Goal: Task Accomplishment & Management: Use online tool/utility

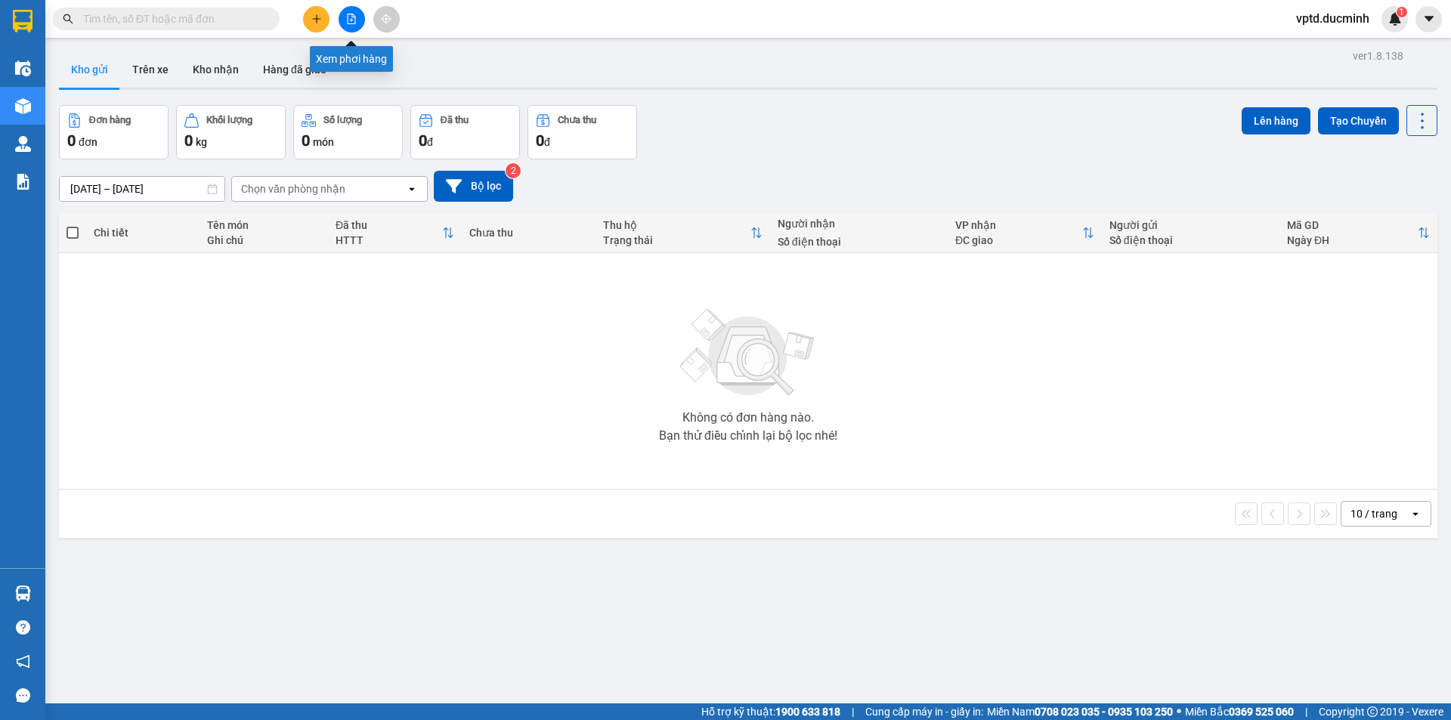
click at [344, 13] on button at bounding box center [352, 19] width 26 height 26
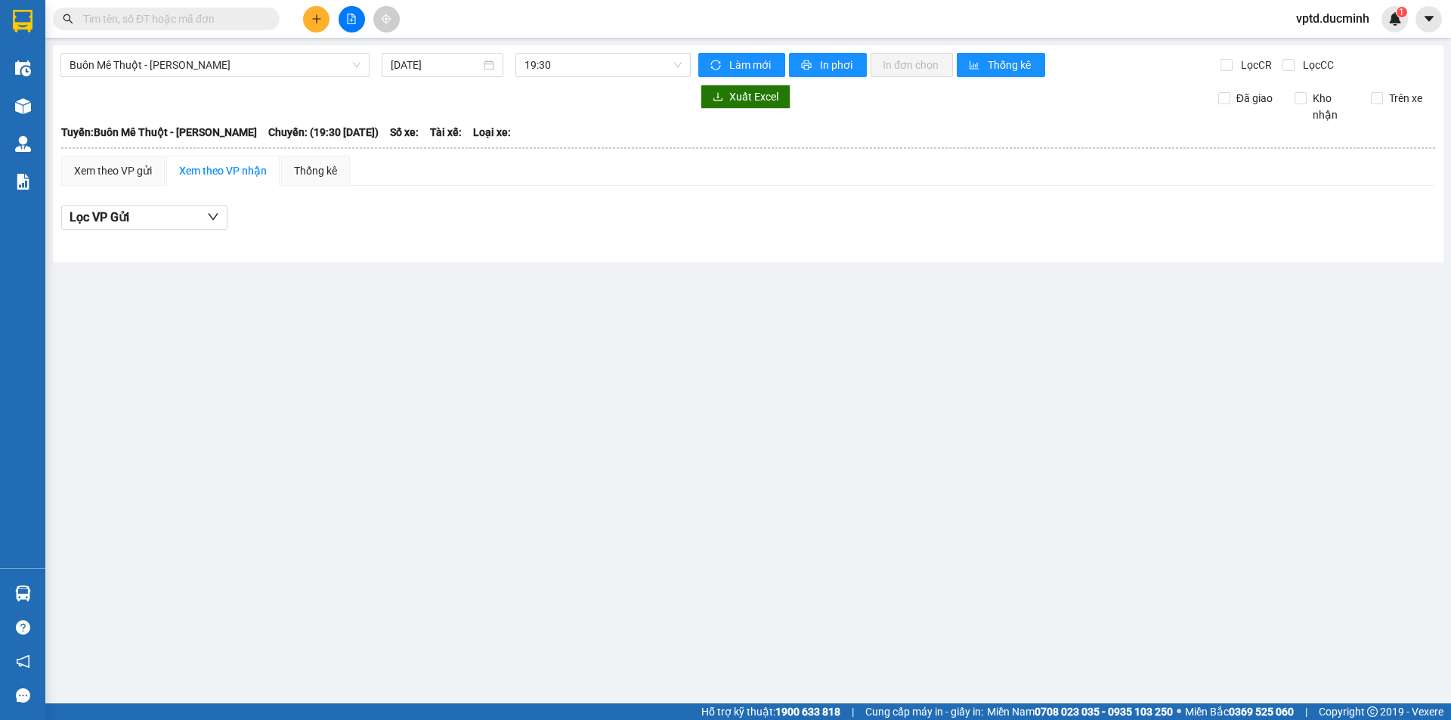
click at [322, 51] on div "Buôn Mê Thuột - [PERSON_NAME] [DATE] 19:30 Làm mới In phơi In đơn chọn Thống kê…" at bounding box center [748, 153] width 1391 height 217
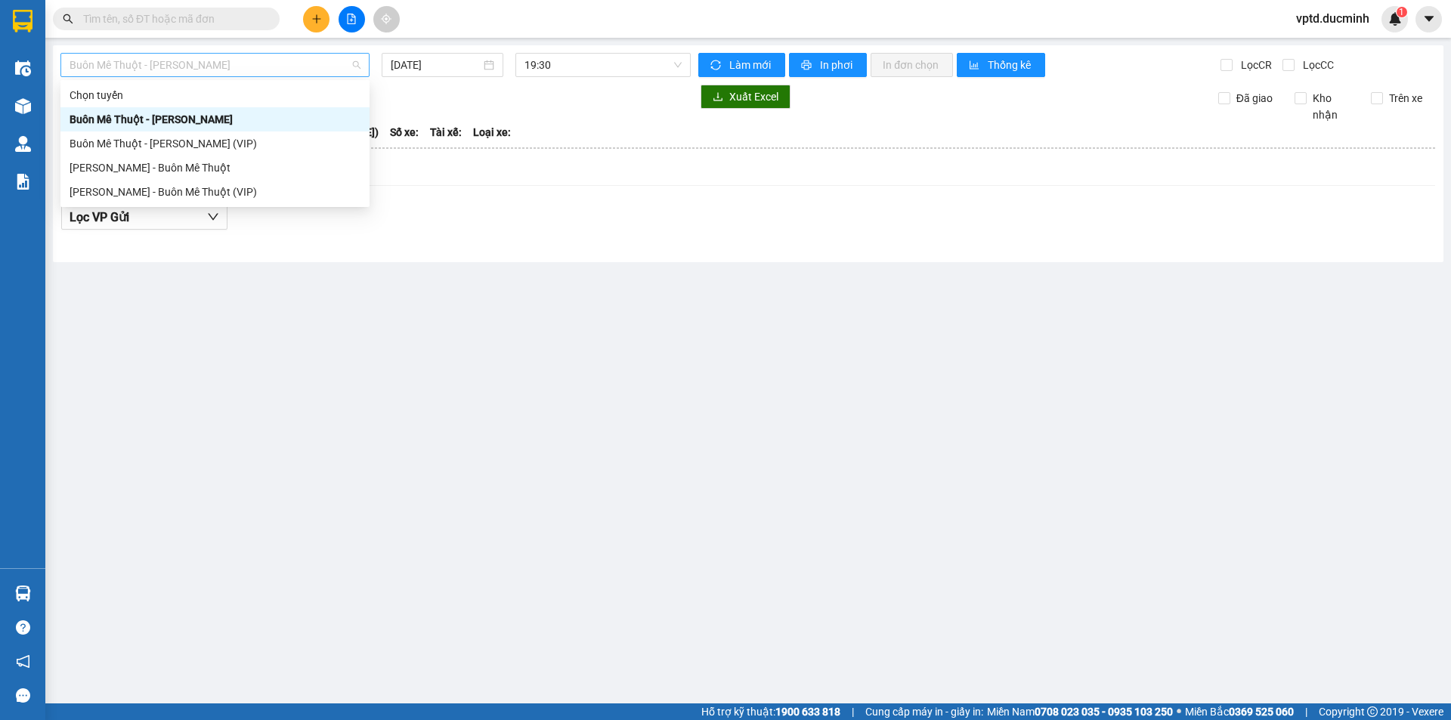
click at [322, 61] on span "Buôn Mê Thuột - [PERSON_NAME]" at bounding box center [215, 65] width 291 height 23
click at [257, 140] on div "Buôn Mê Thuột - [PERSON_NAME] (VIP)" at bounding box center [215, 143] width 291 height 17
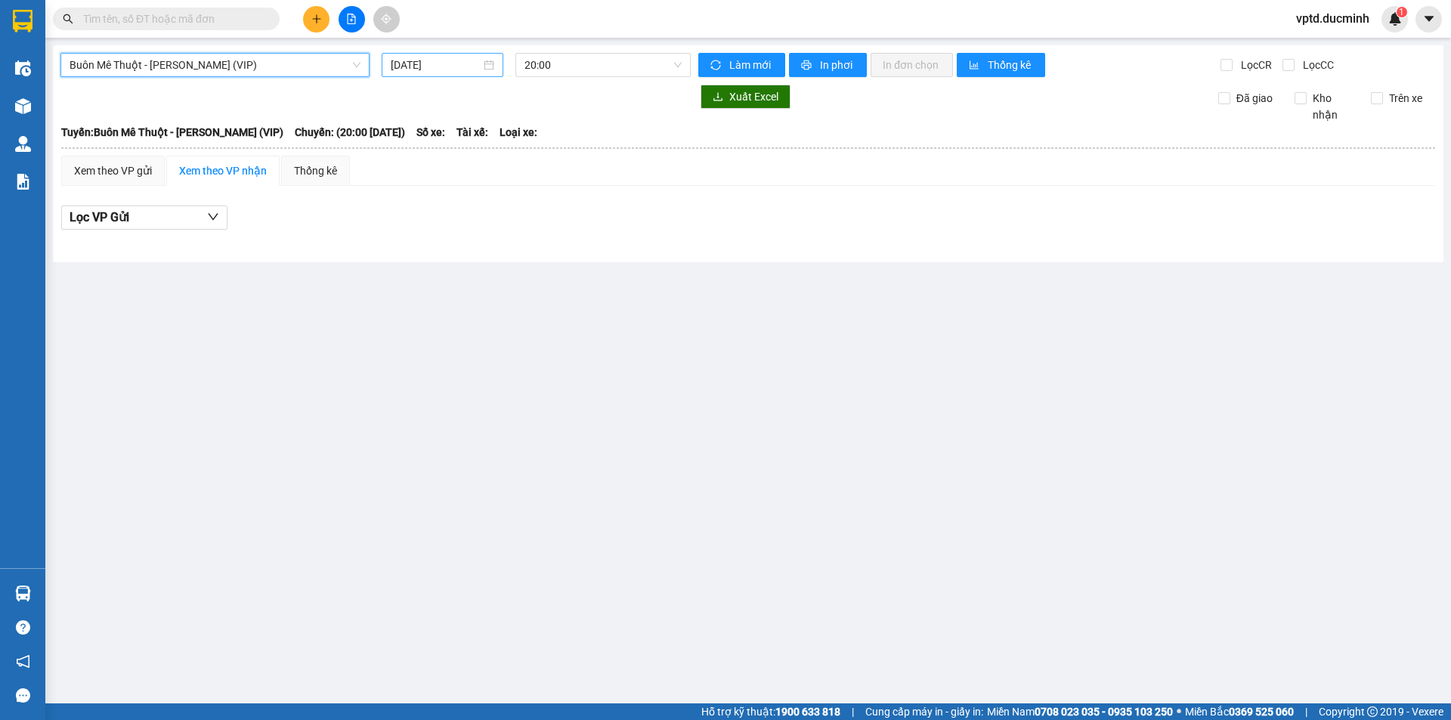
click at [408, 67] on input "[DATE]" at bounding box center [436, 65] width 90 height 17
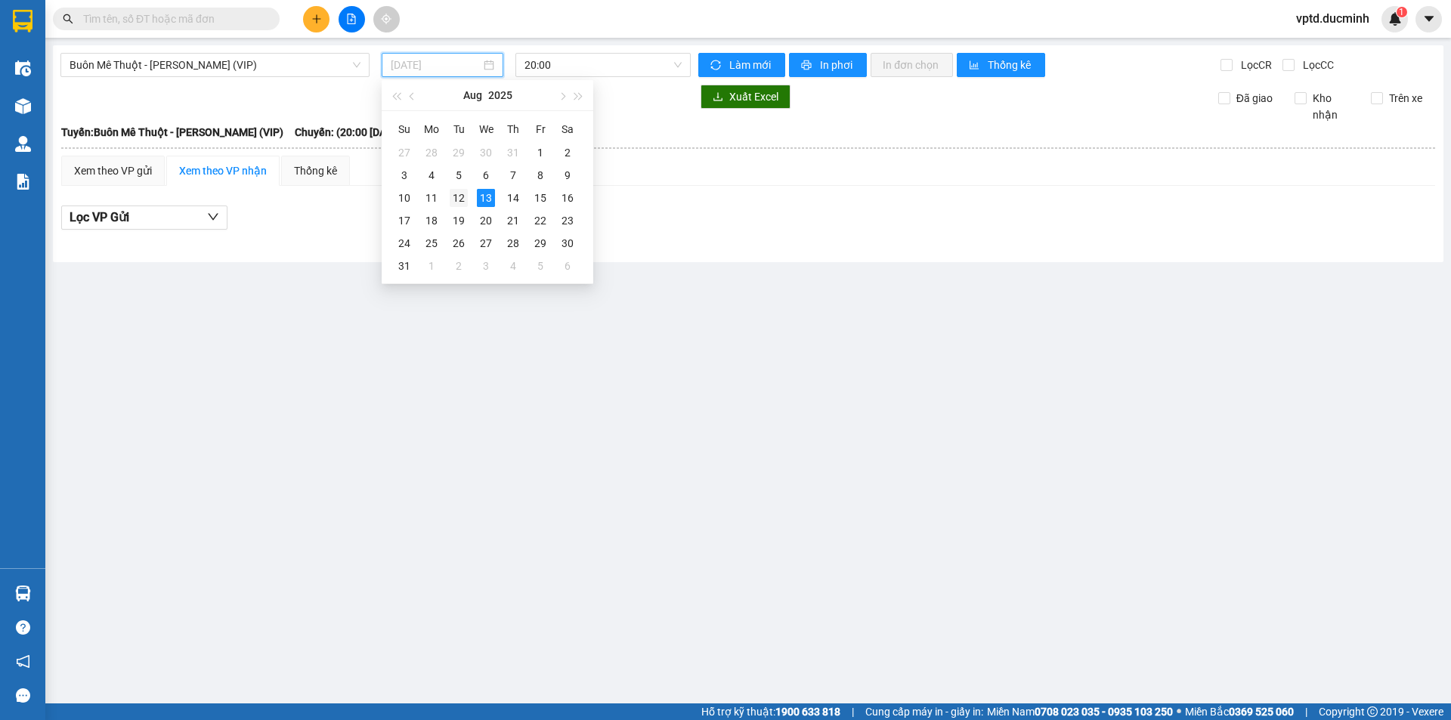
click at [455, 196] on div "12" at bounding box center [459, 198] width 18 height 18
type input "[DATE]"
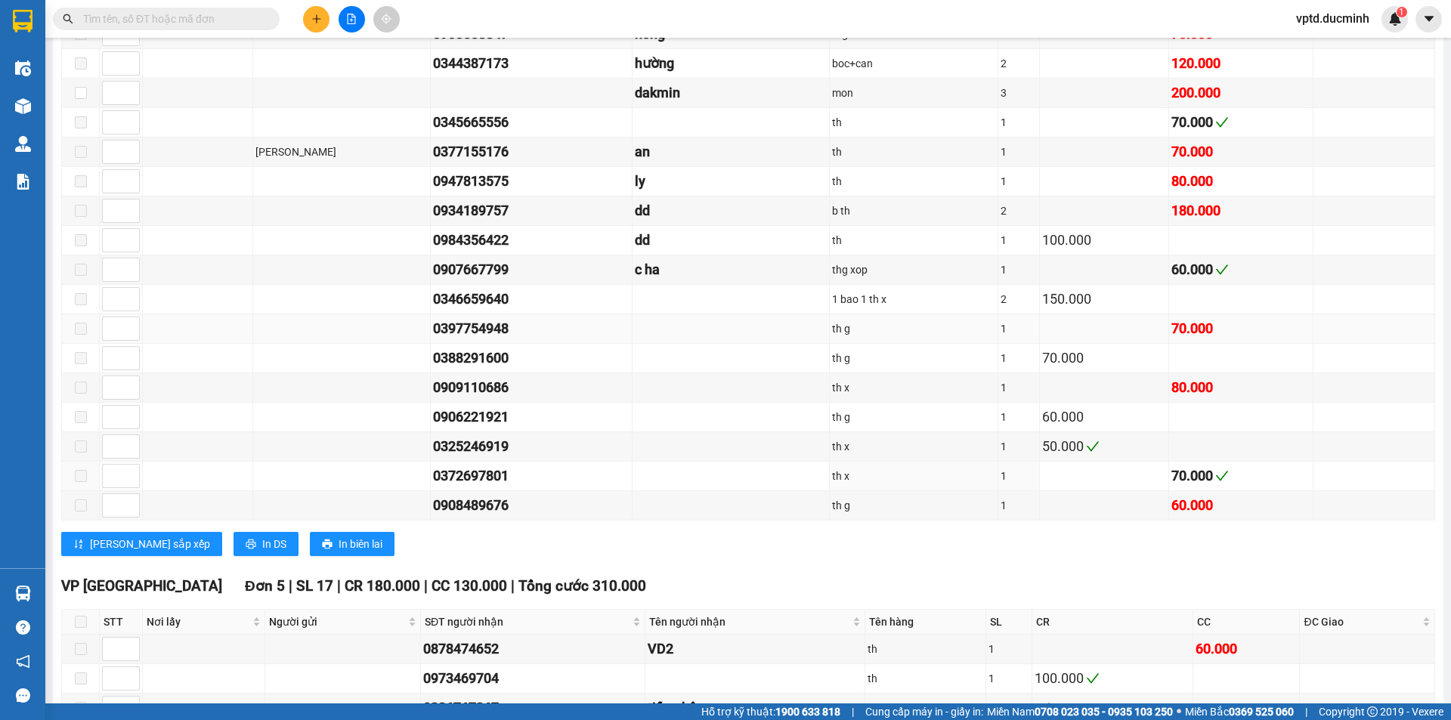
scroll to position [1819, 0]
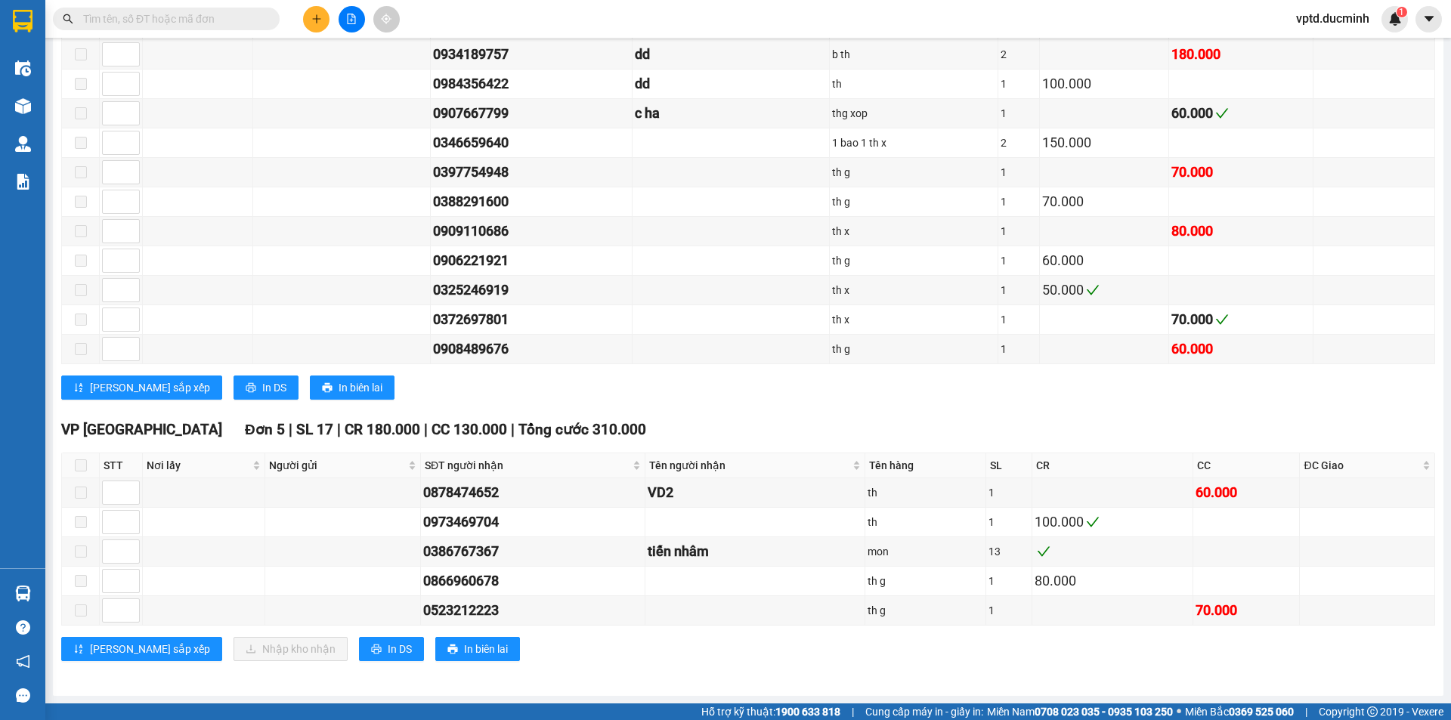
click at [133, 23] on input "text" at bounding box center [172, 19] width 178 height 17
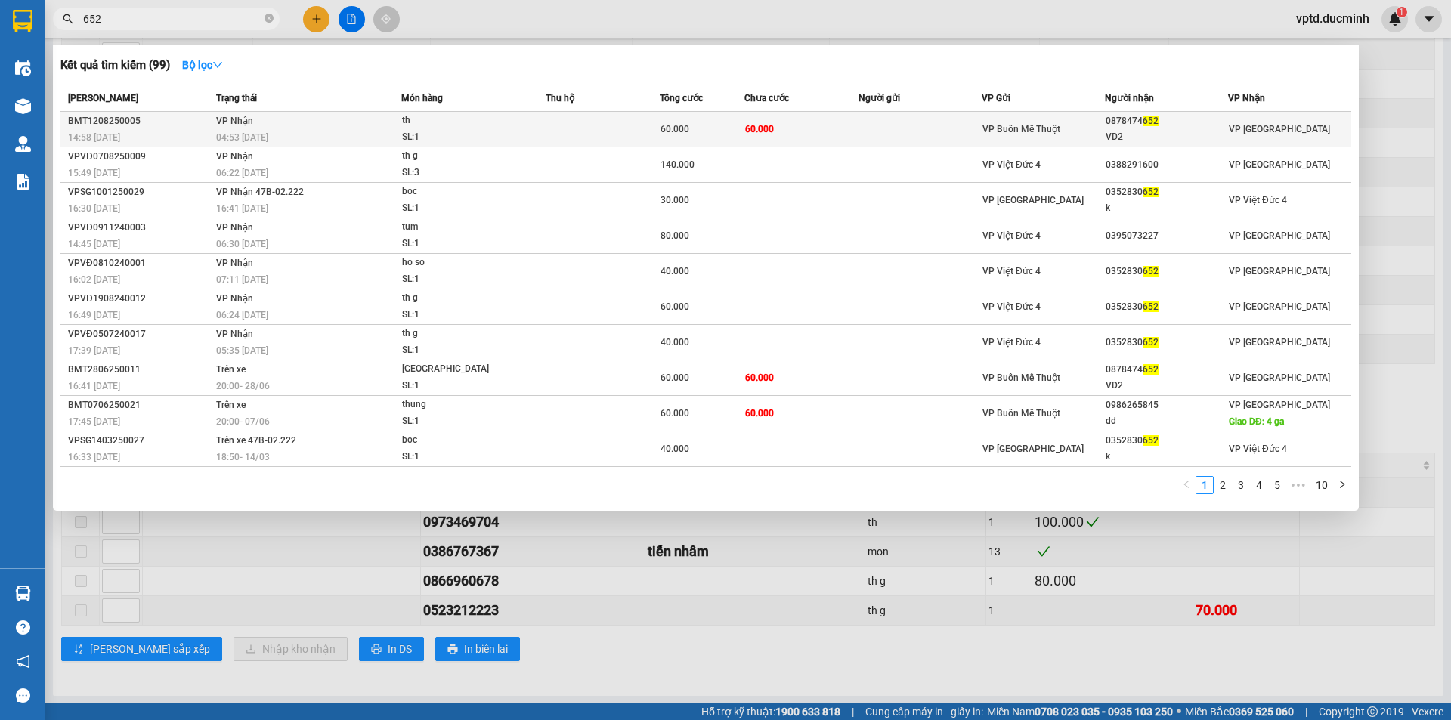
type input "652"
click at [1135, 119] on div "0878474 652" at bounding box center [1167, 121] width 122 height 16
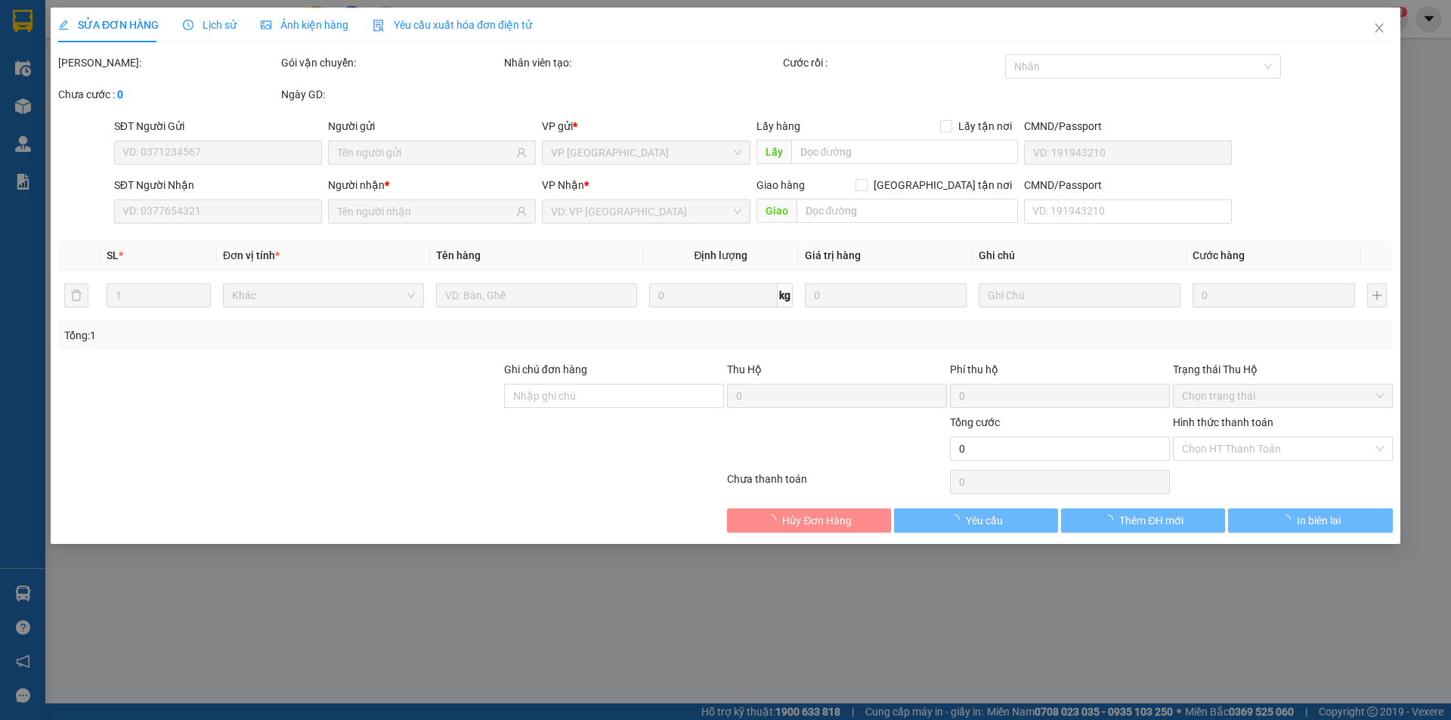
type input "0878474652"
type input "VD2"
type input "60.000"
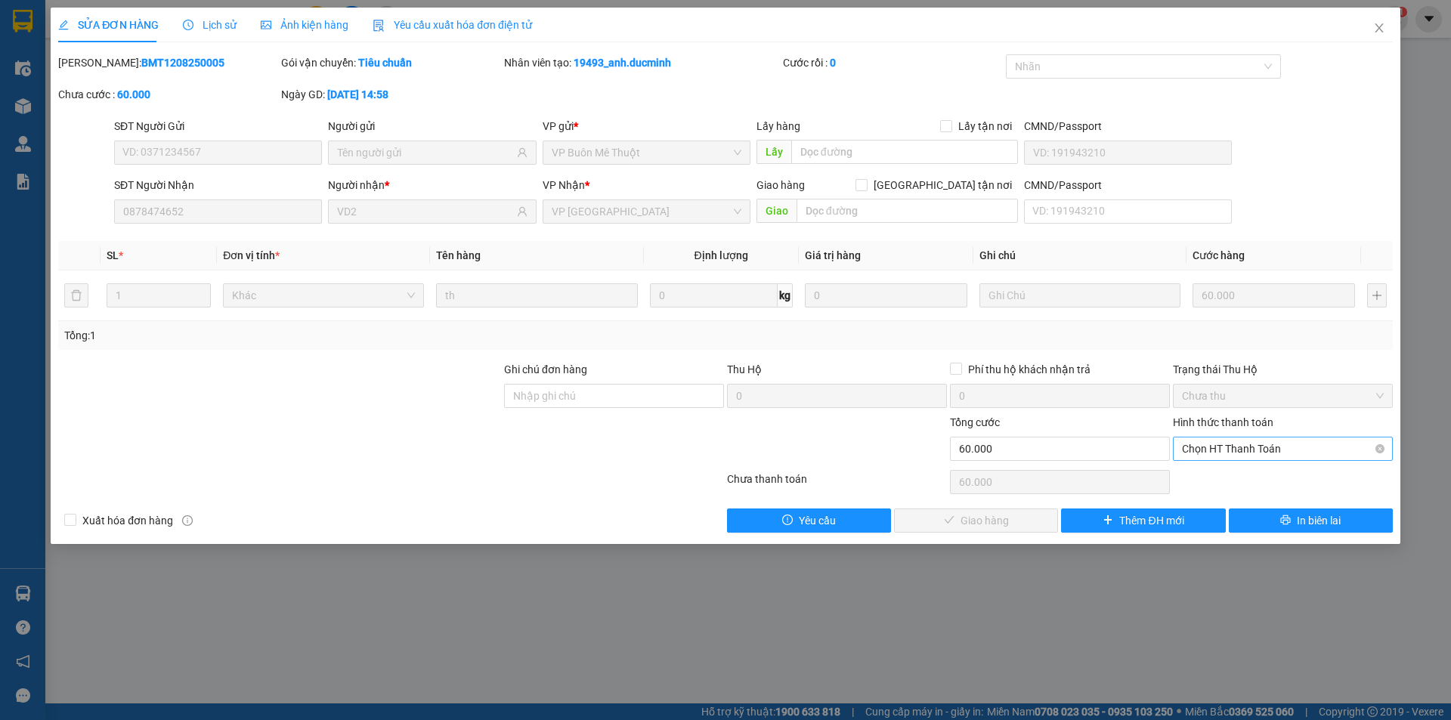
click at [1240, 443] on span "Chọn HT Thanh Toán" at bounding box center [1283, 449] width 202 height 23
click at [1211, 472] on div "Tại văn phòng" at bounding box center [1283, 479] width 202 height 17
type input "0"
click at [974, 516] on span "Giao hàng" at bounding box center [985, 520] width 48 height 17
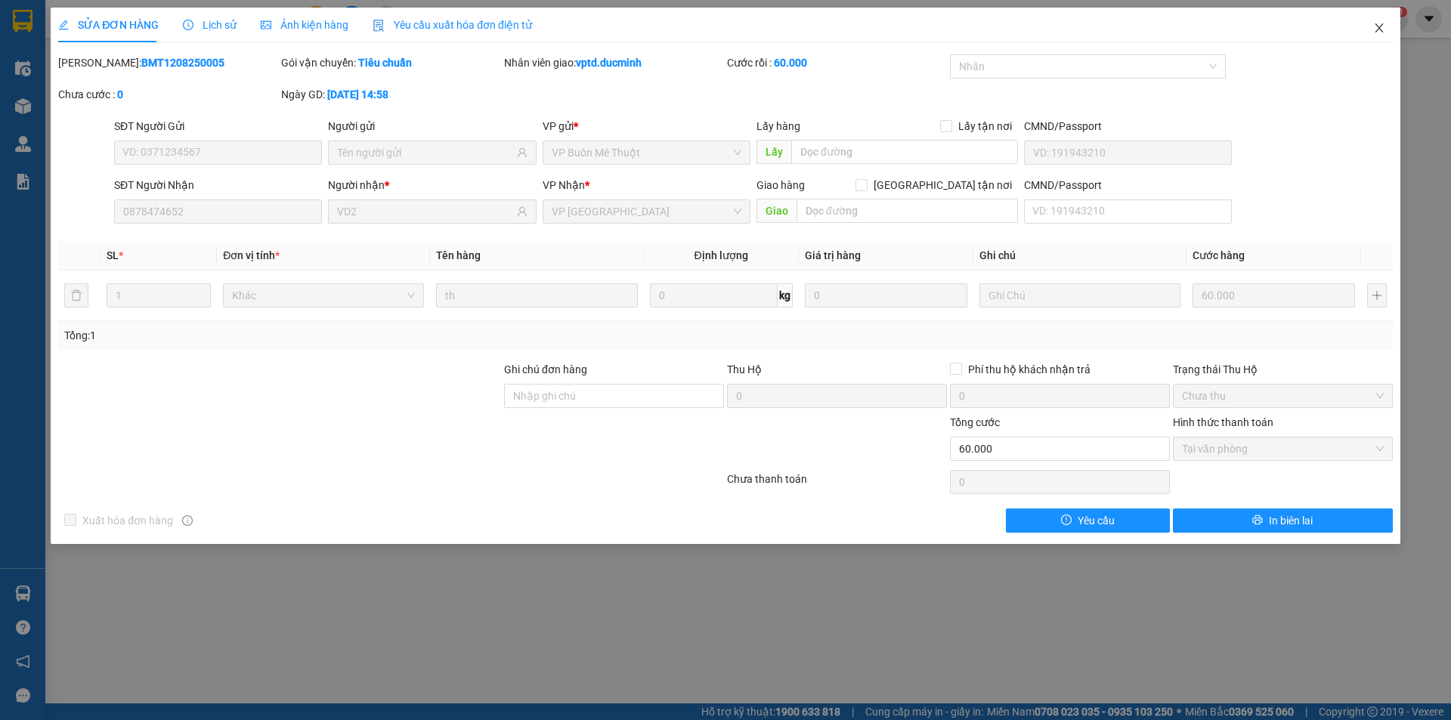
click at [1381, 21] on span "Close" at bounding box center [1379, 29] width 42 height 42
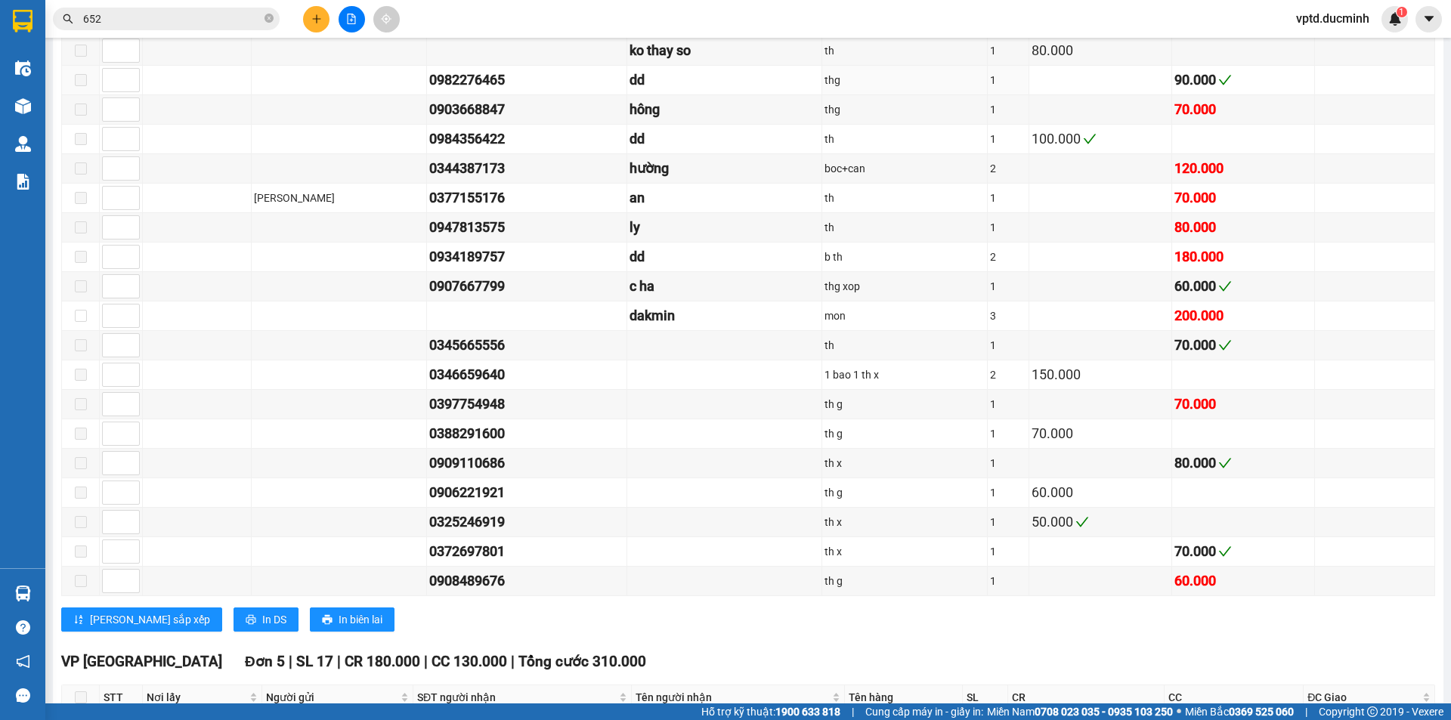
scroll to position [1819, 0]
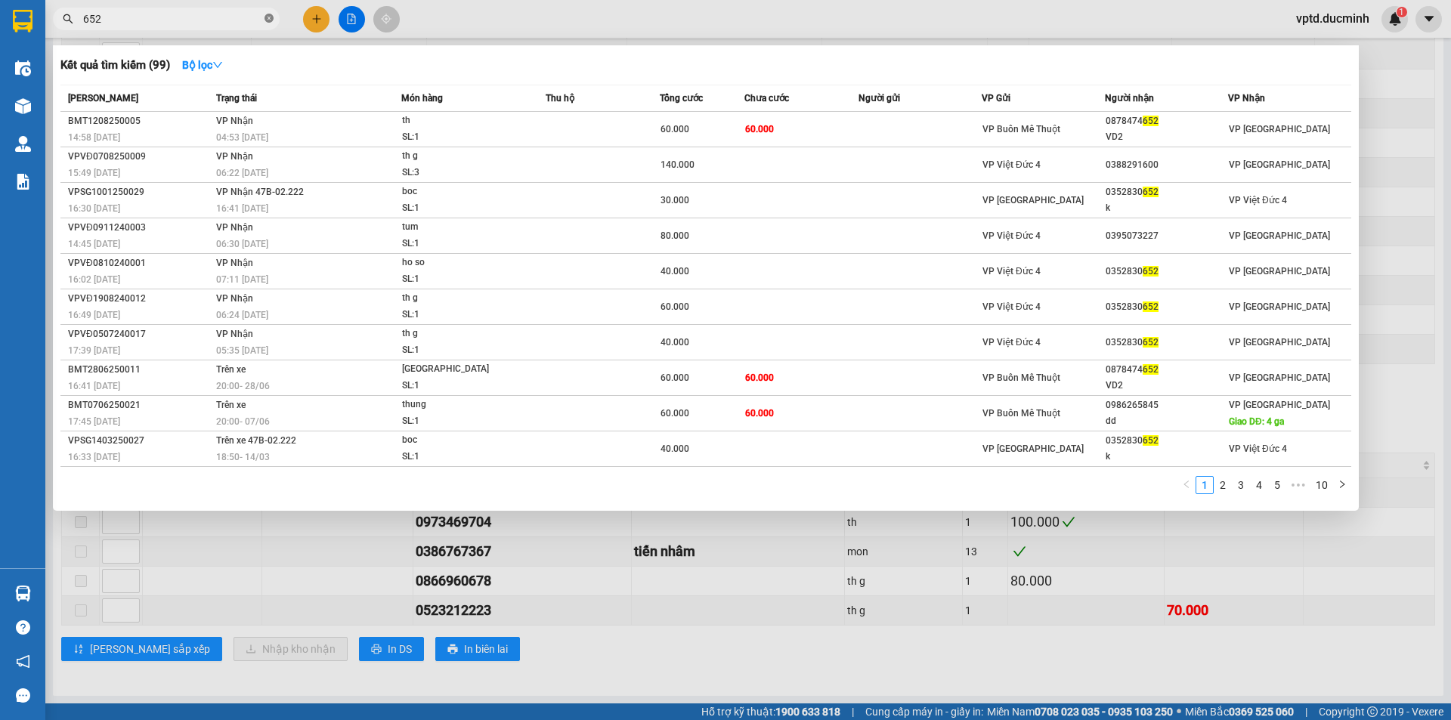
click at [270, 15] on icon "close-circle" at bounding box center [269, 18] width 9 height 9
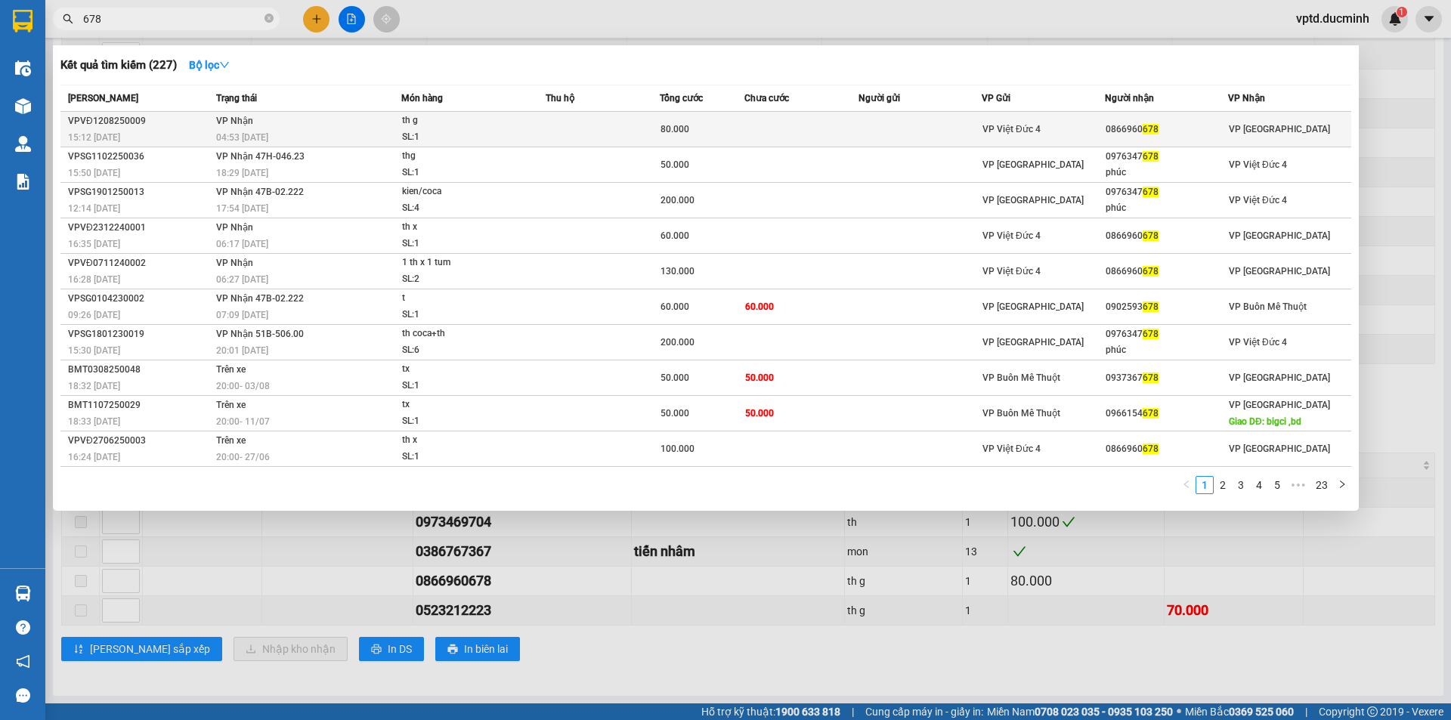
type input "678"
click at [1134, 118] on td "0866960 678" at bounding box center [1166, 130] width 123 height 36
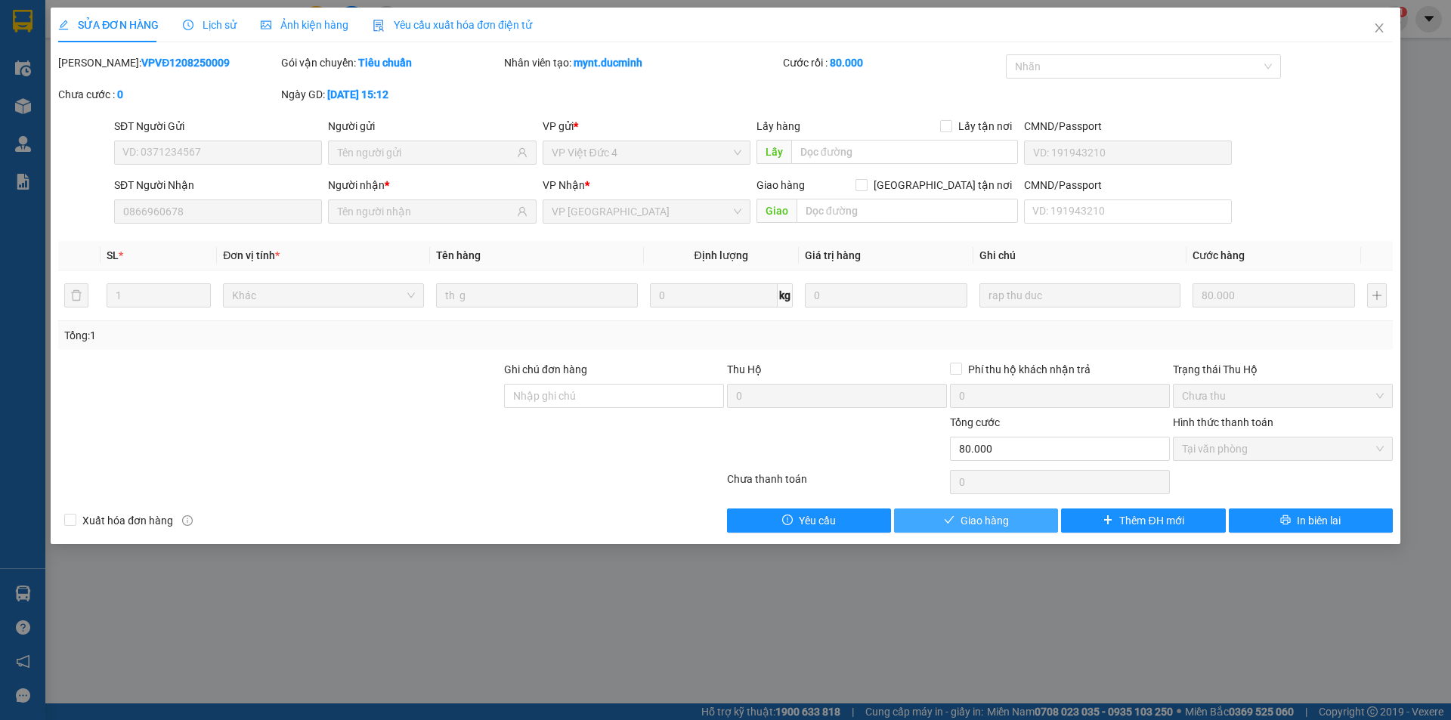
click at [1019, 519] on button "Giao hàng" at bounding box center [976, 521] width 164 height 24
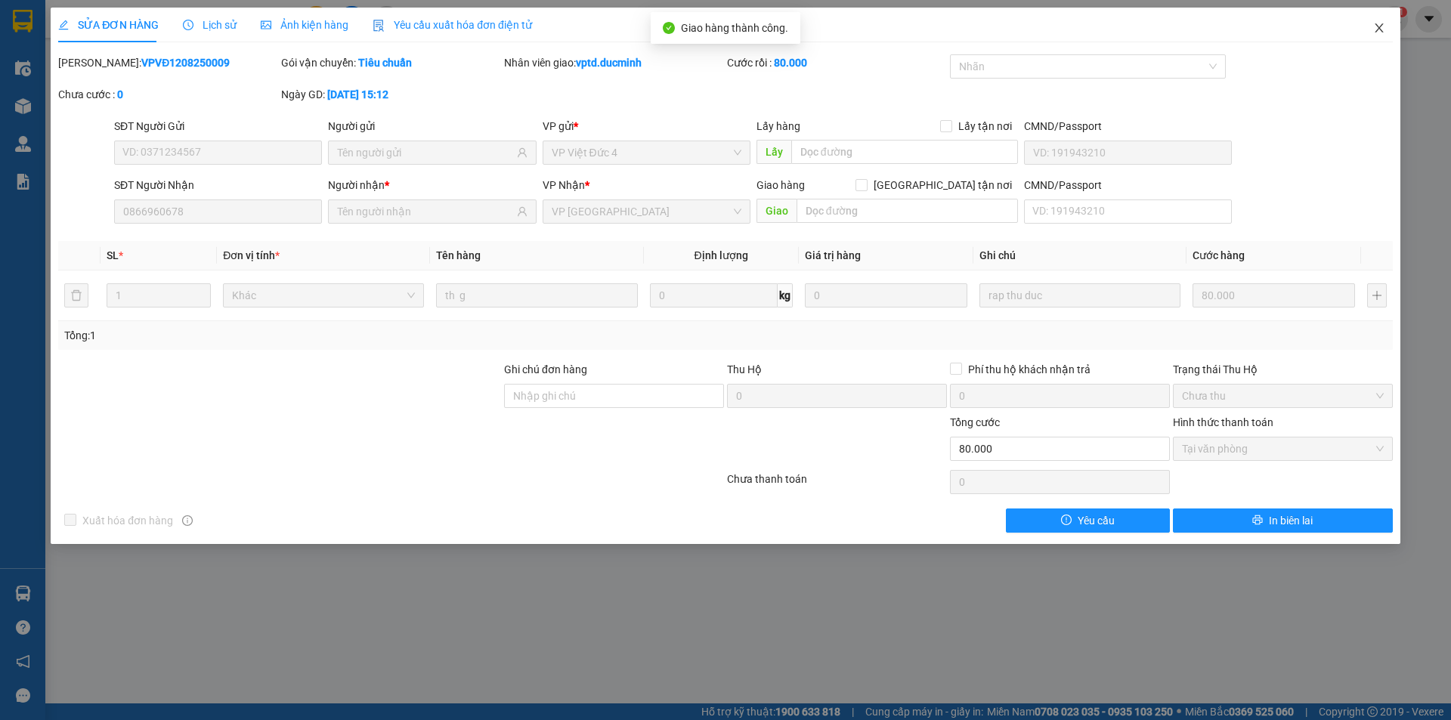
click at [1376, 21] on span "Close" at bounding box center [1379, 29] width 42 height 42
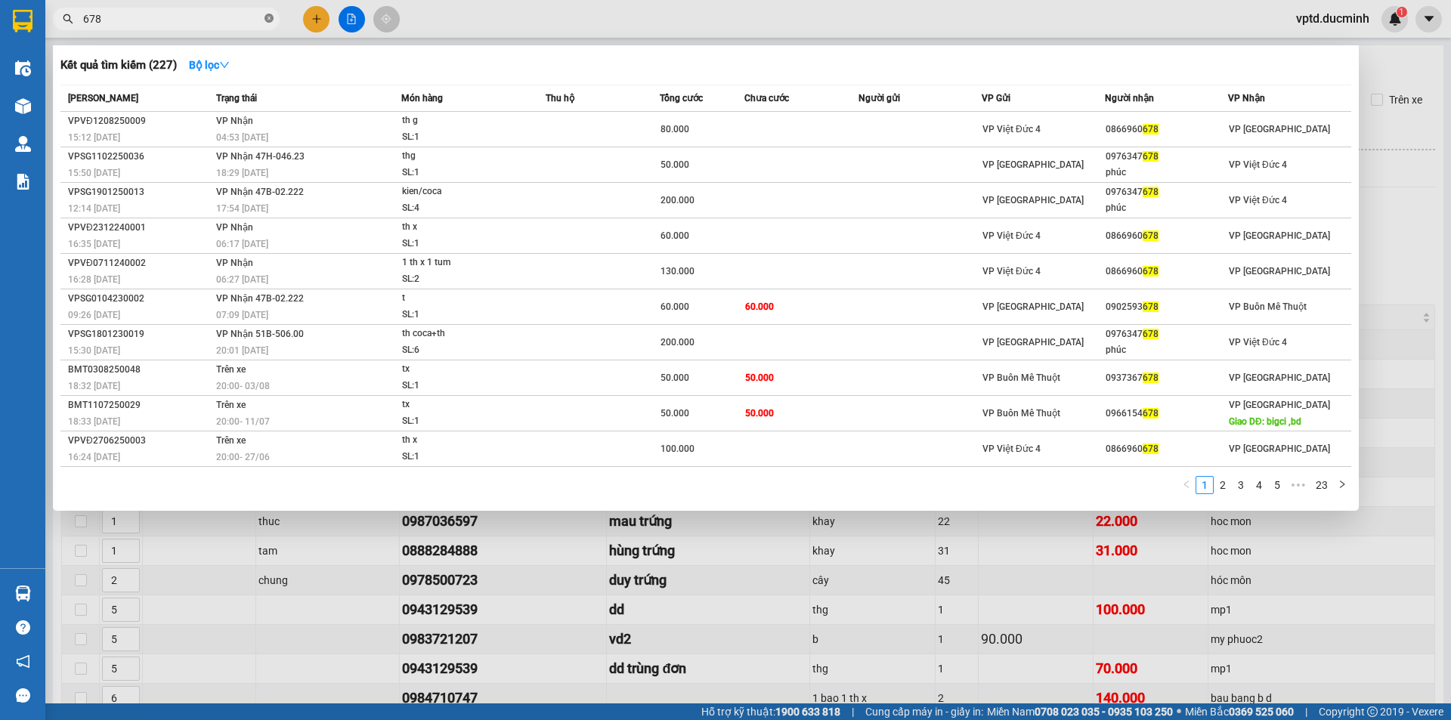
click at [268, 15] on icon "close-circle" at bounding box center [269, 18] width 9 height 9
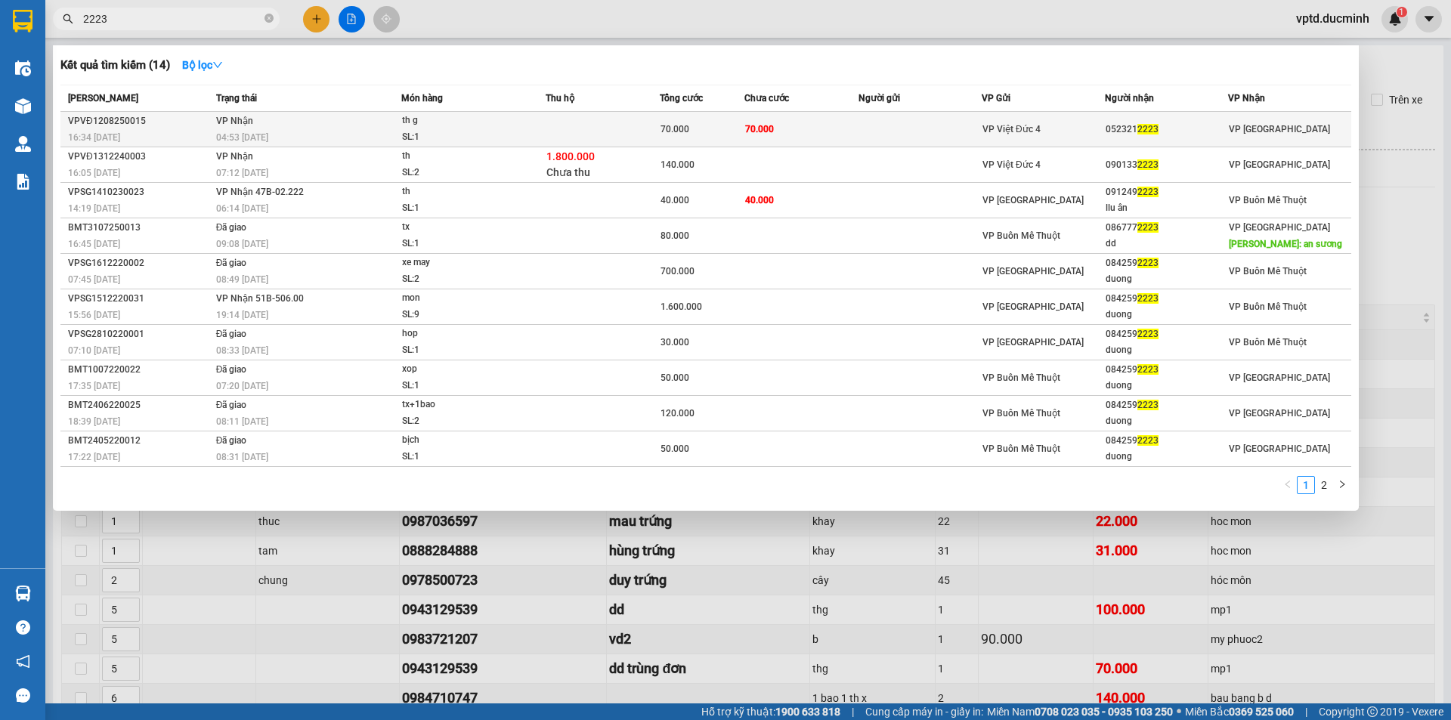
type input "2223"
click at [1128, 125] on div "052321 2223" at bounding box center [1167, 130] width 122 height 16
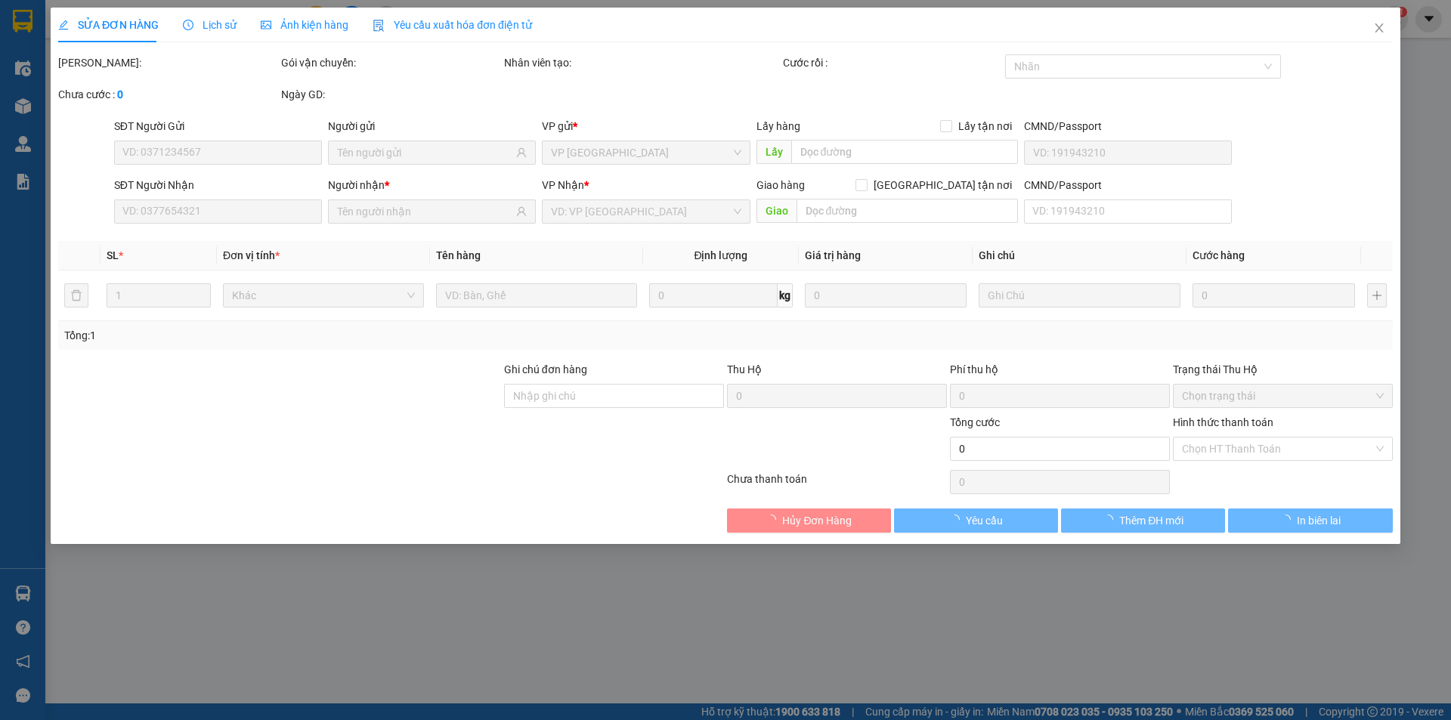
type input "0523212223"
type input "70.000"
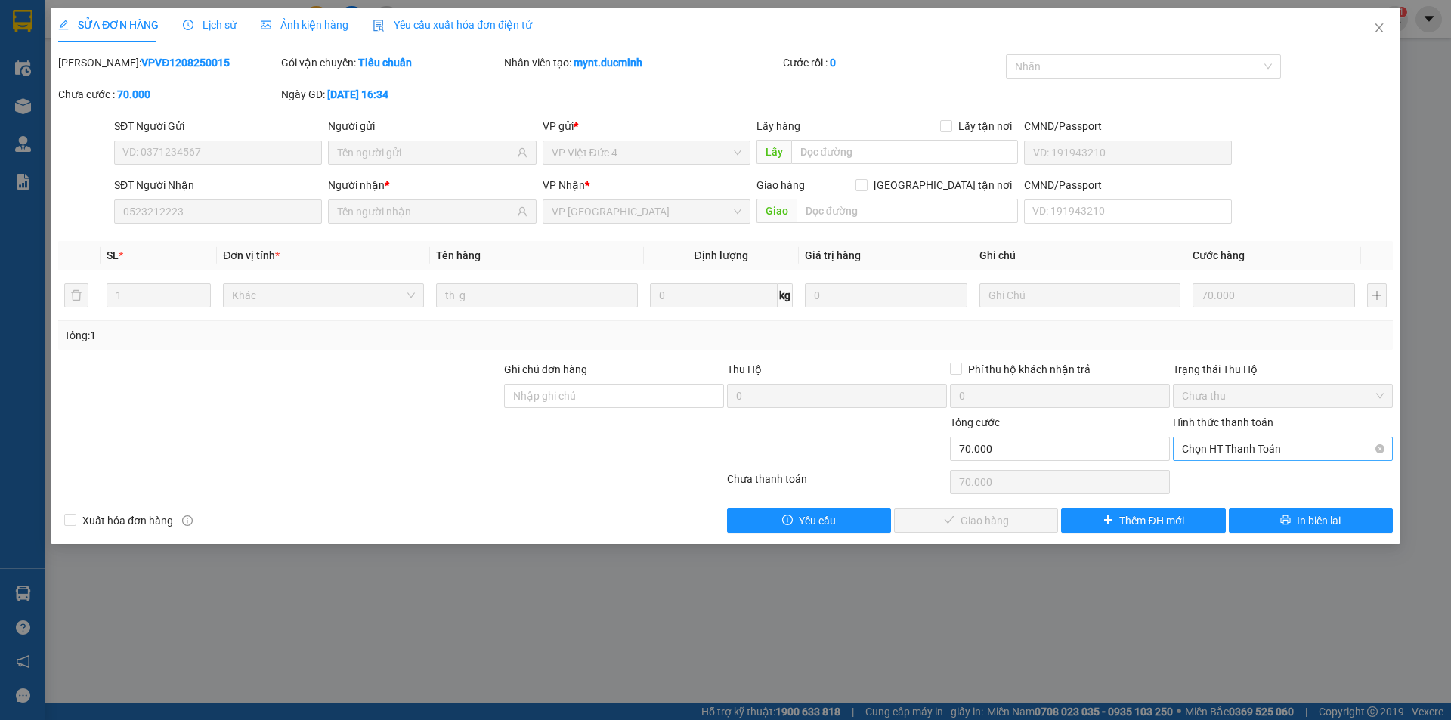
click at [1189, 443] on span "Chọn HT Thanh Toán" at bounding box center [1283, 449] width 202 height 23
click at [1211, 476] on div "Tại văn phòng" at bounding box center [1283, 479] width 202 height 17
type input "0"
click at [1032, 521] on button "Giao hàng" at bounding box center [976, 521] width 164 height 24
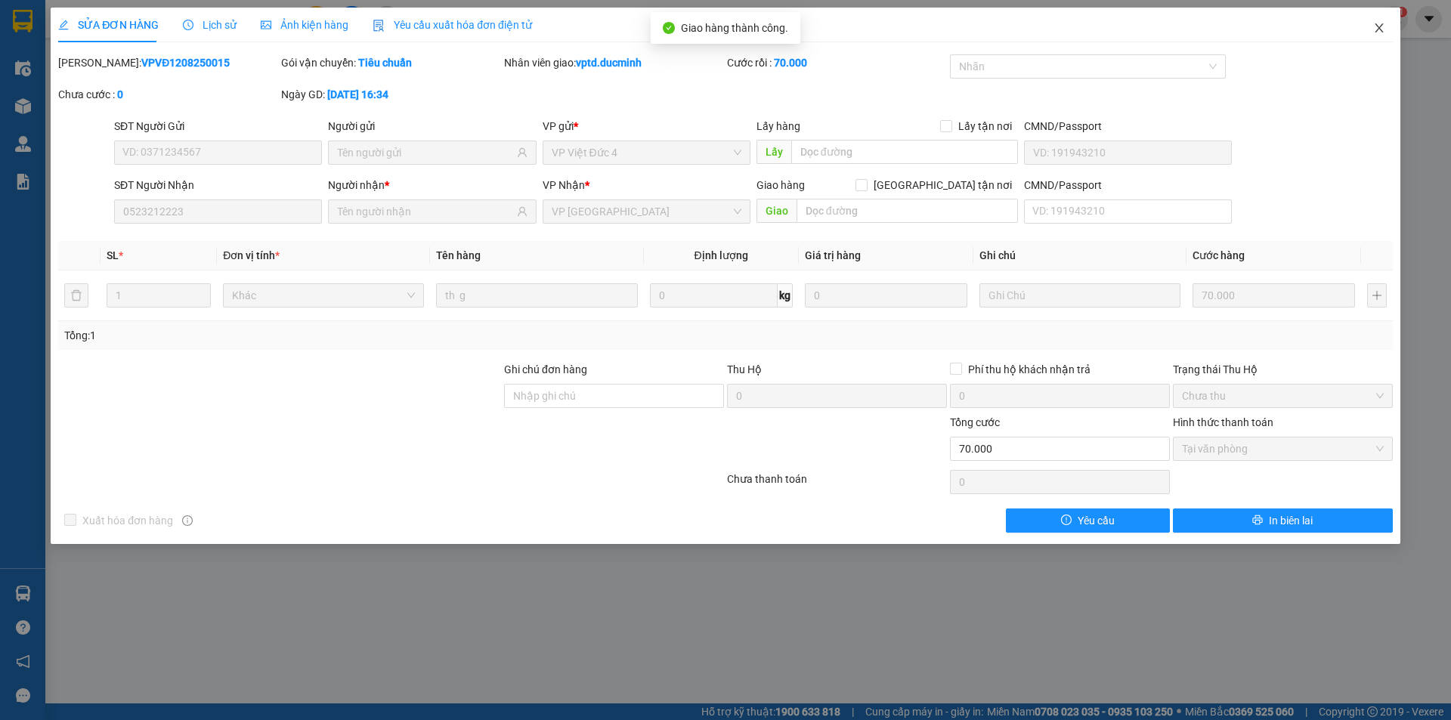
click at [1377, 18] on span "Close" at bounding box center [1379, 29] width 42 height 42
